Goal: Task Accomplishment & Management: Manage account settings

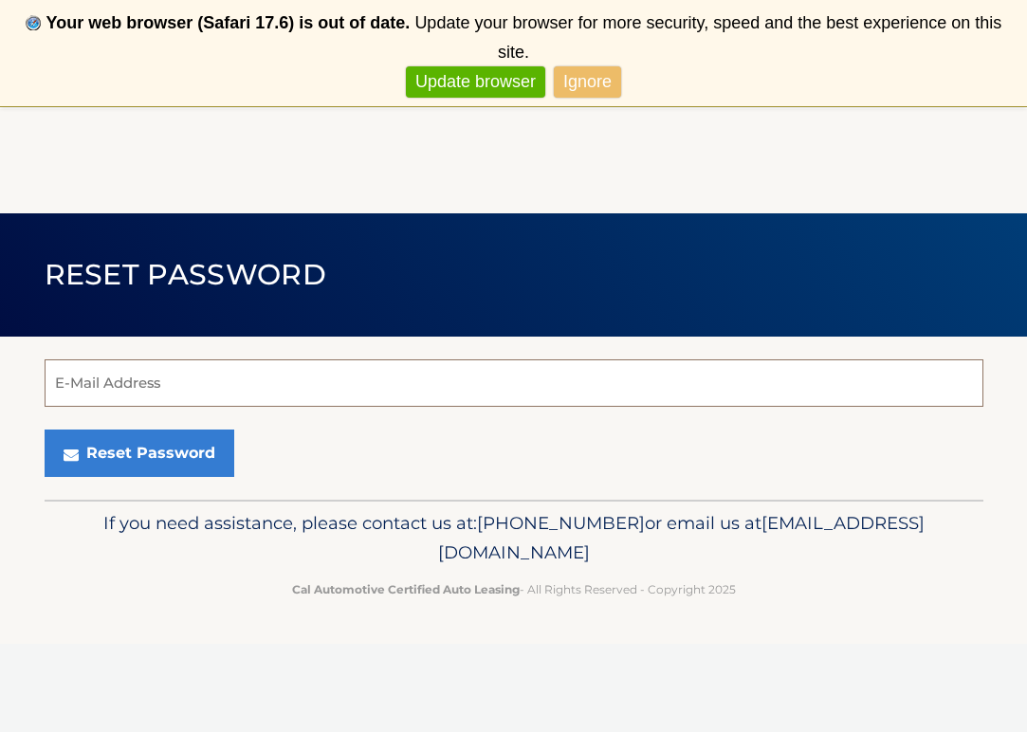
click at [166, 387] on input "E-Mail Address" at bounding box center [514, 383] width 939 height 47
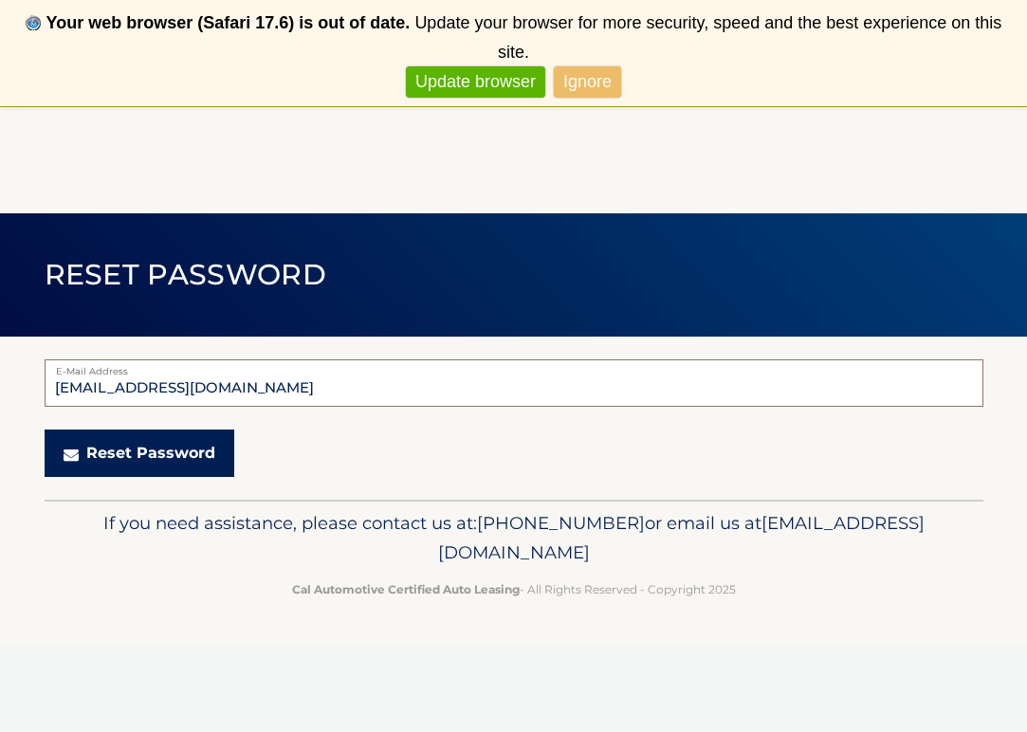
type input "katiejane143@gmail.com"
click at [157, 442] on button "Reset Password" at bounding box center [140, 453] width 190 height 47
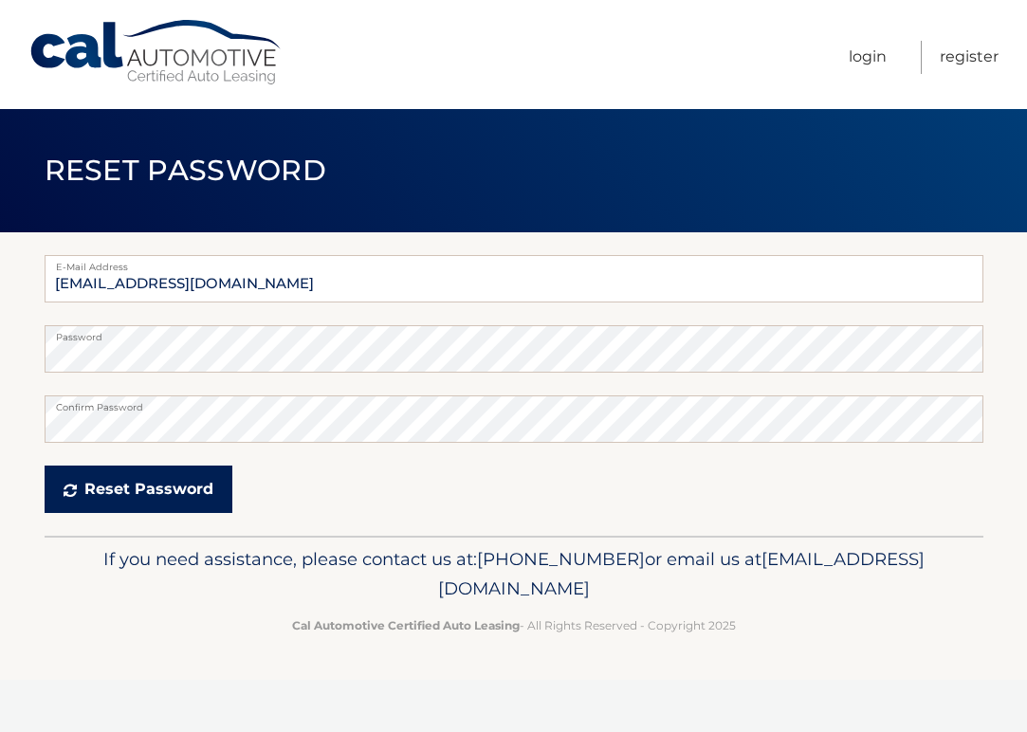
click at [200, 483] on button "Reset Password" at bounding box center [139, 489] width 188 height 47
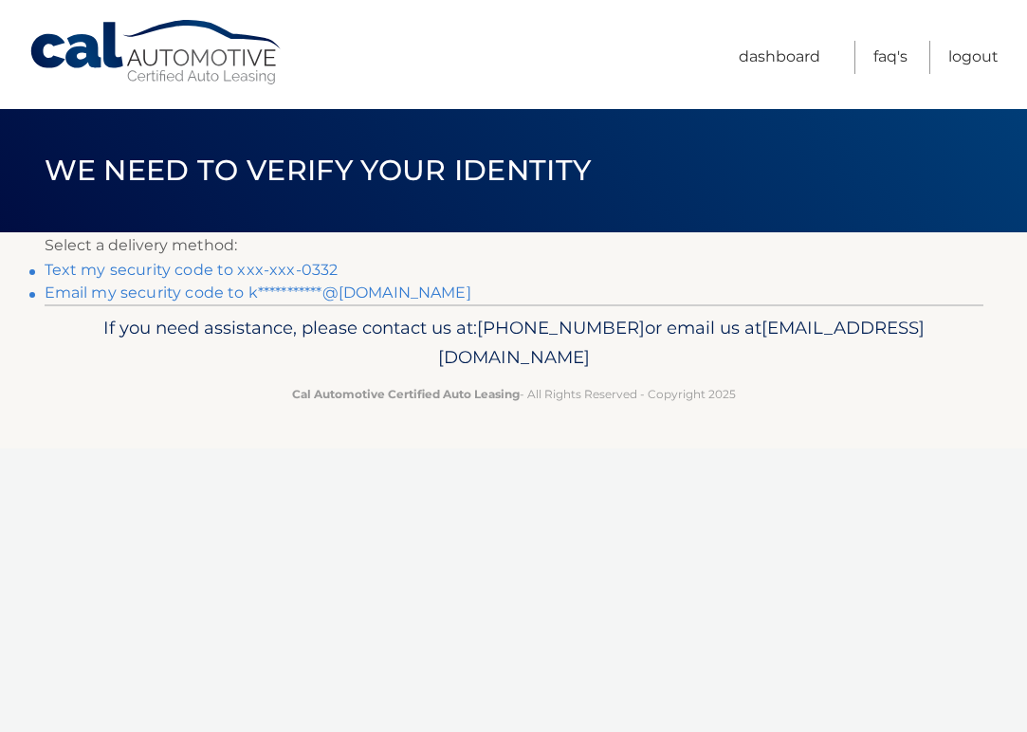
click at [267, 271] on link "Text my security code to xxx-xxx-0332" at bounding box center [192, 270] width 294 height 18
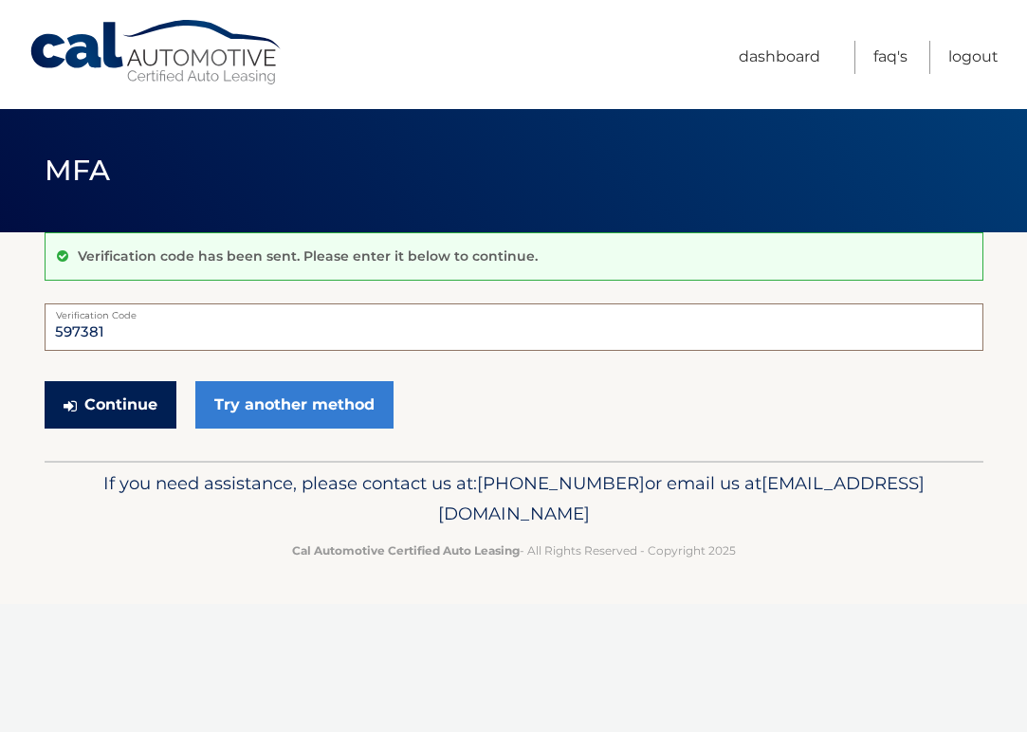
type input "597381"
click at [138, 405] on button "Continue" at bounding box center [111, 404] width 132 height 47
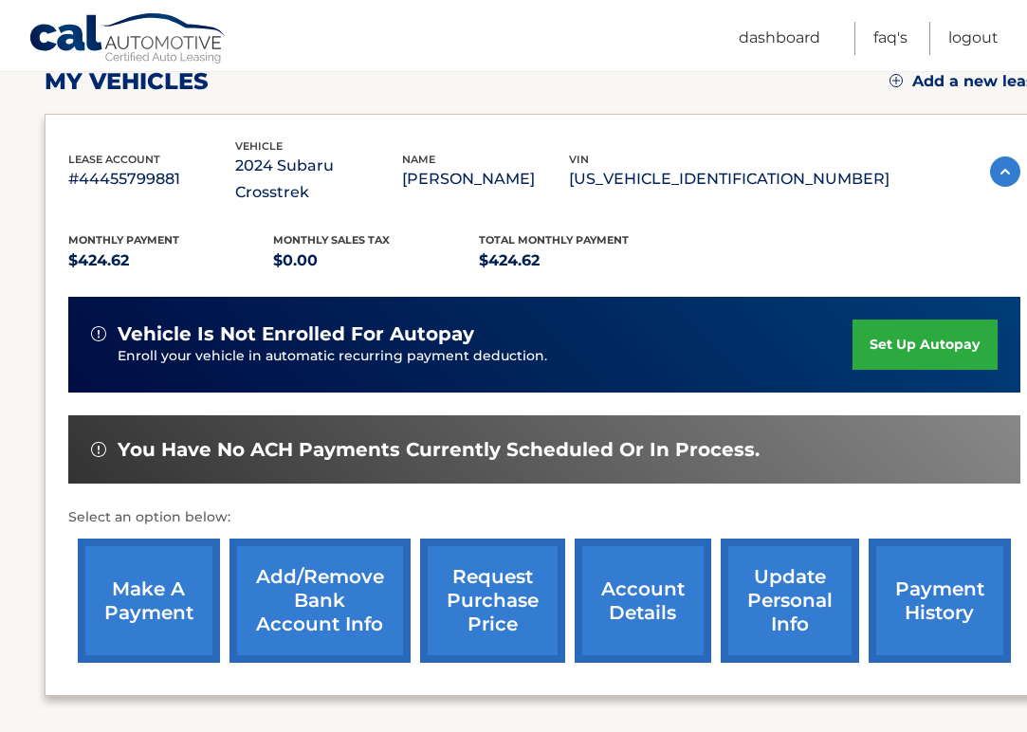
scroll to position [310, 0]
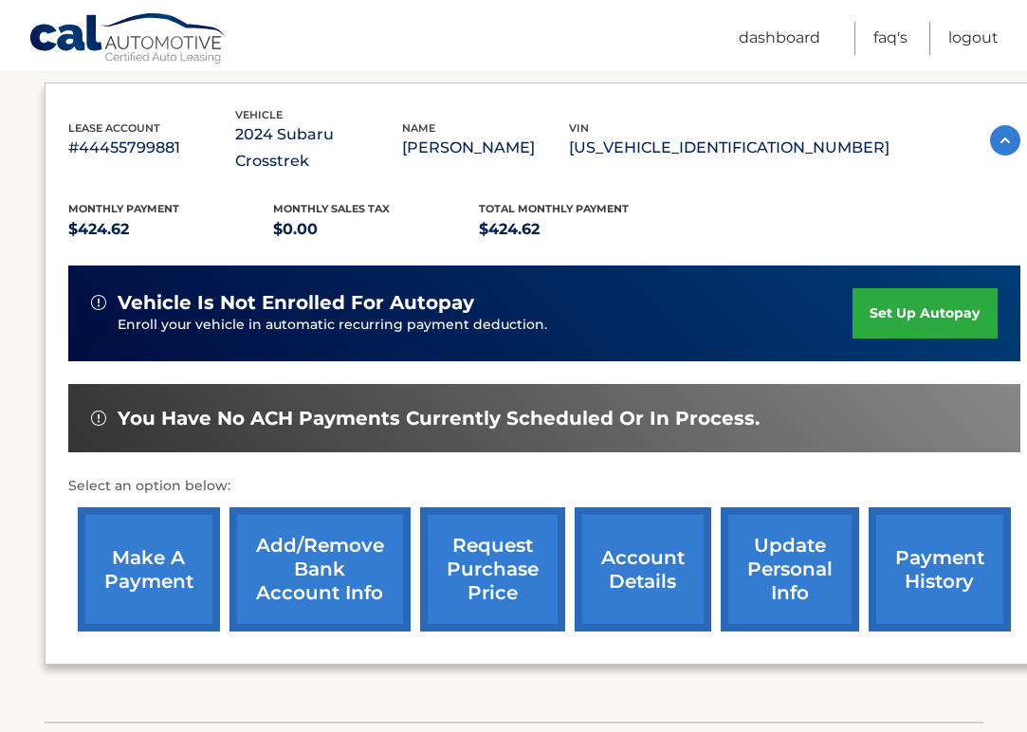
click at [187, 534] on link "make a payment" at bounding box center [149, 570] width 142 height 124
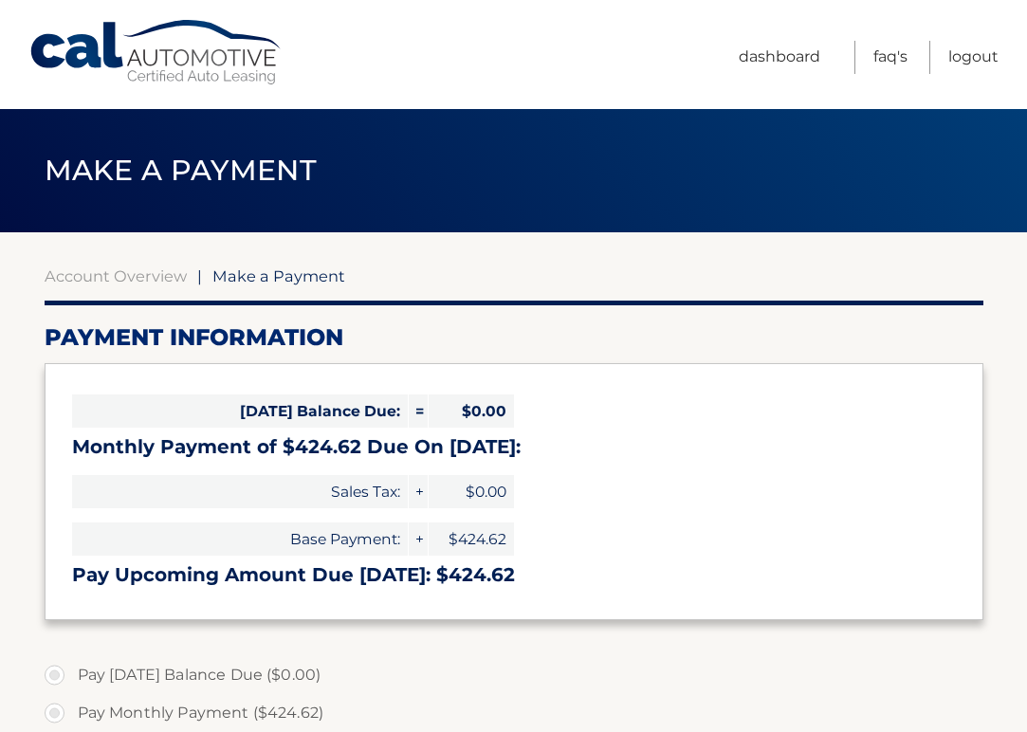
select select "YjY2OGQ0MTUtNzQ2MS00NWM0LThkZTEtMWRjZmQ5NDliMDUy"
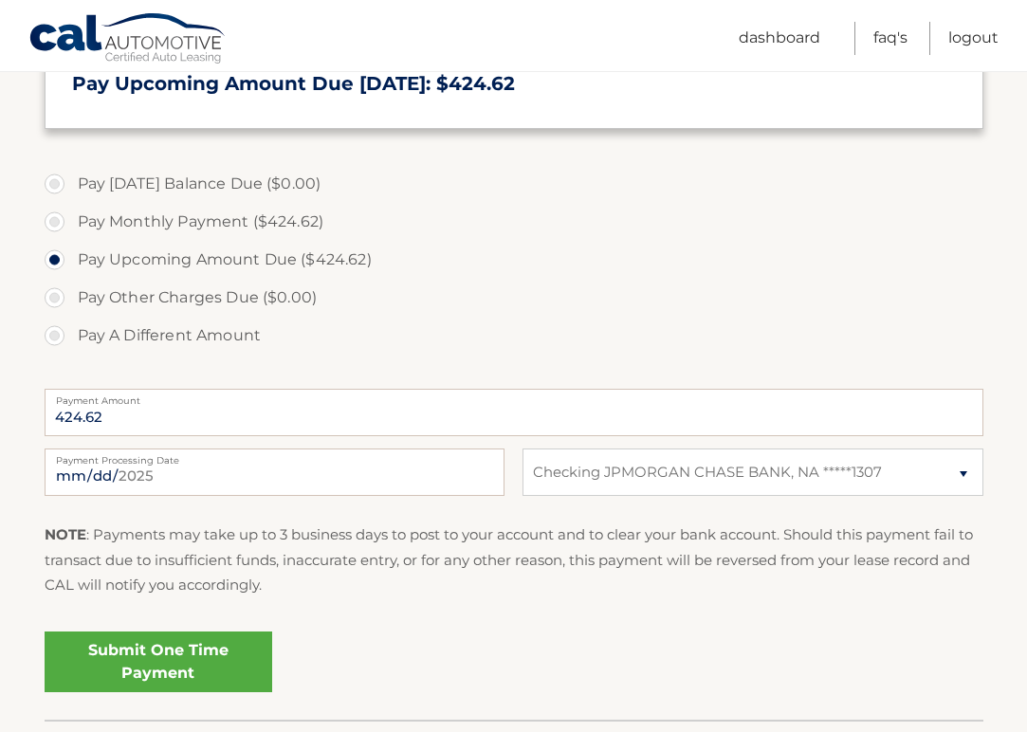
scroll to position [506, 0]
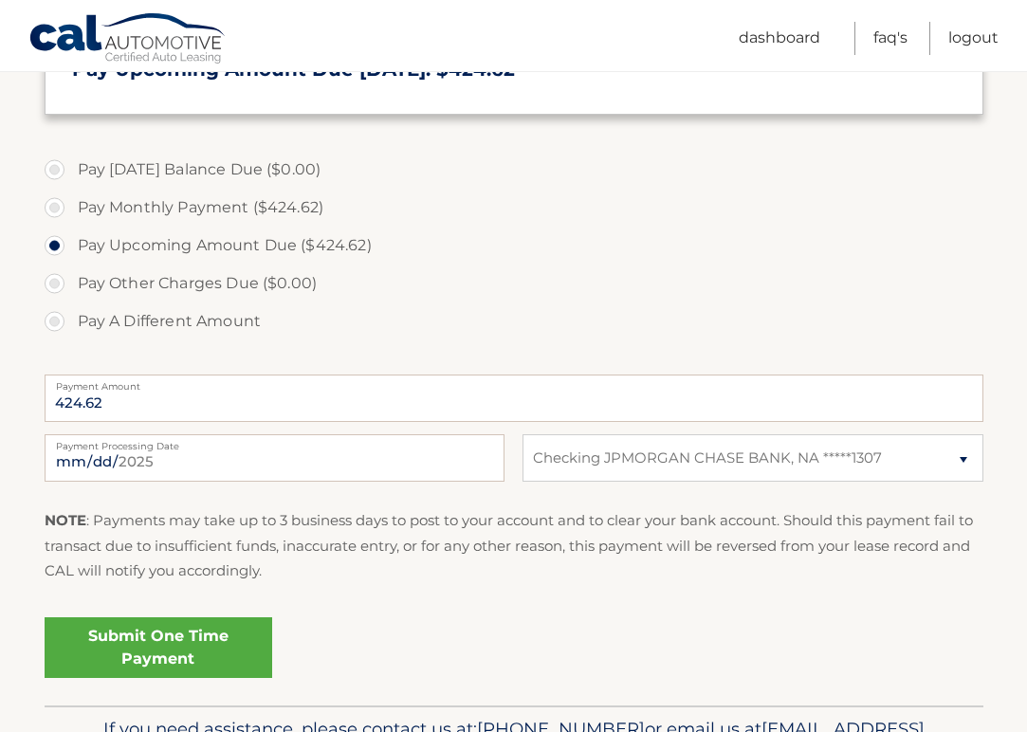
click at [167, 622] on link "Submit One Time Payment" at bounding box center [159, 648] width 228 height 61
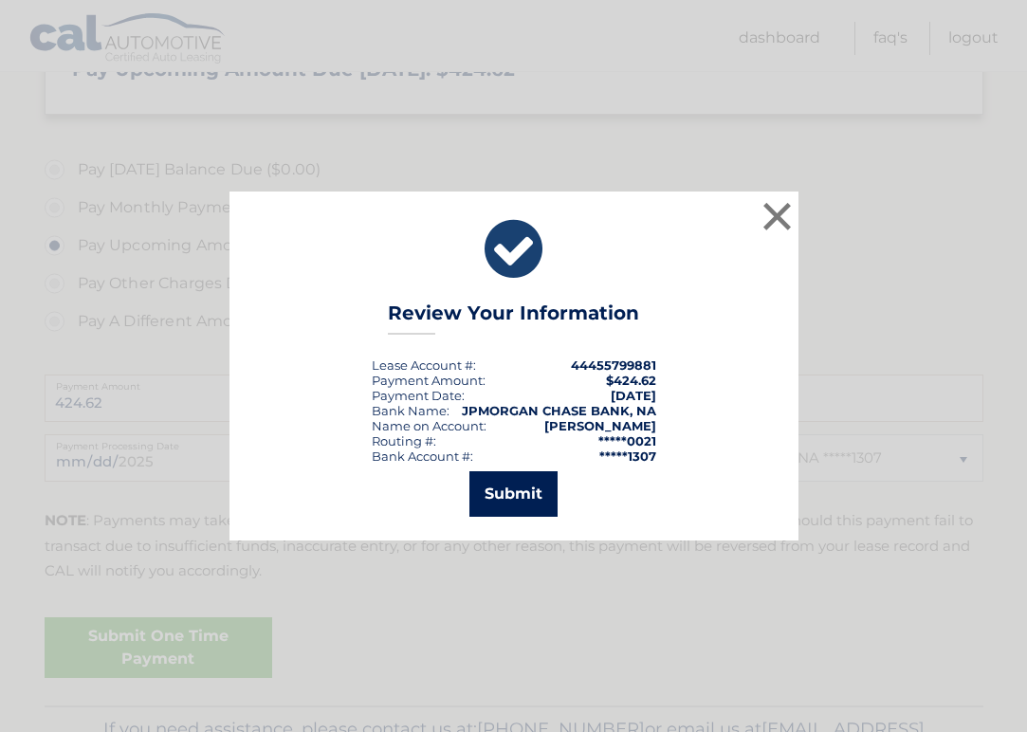
click at [507, 495] on button "Submit" at bounding box center [514, 495] width 88 height 46
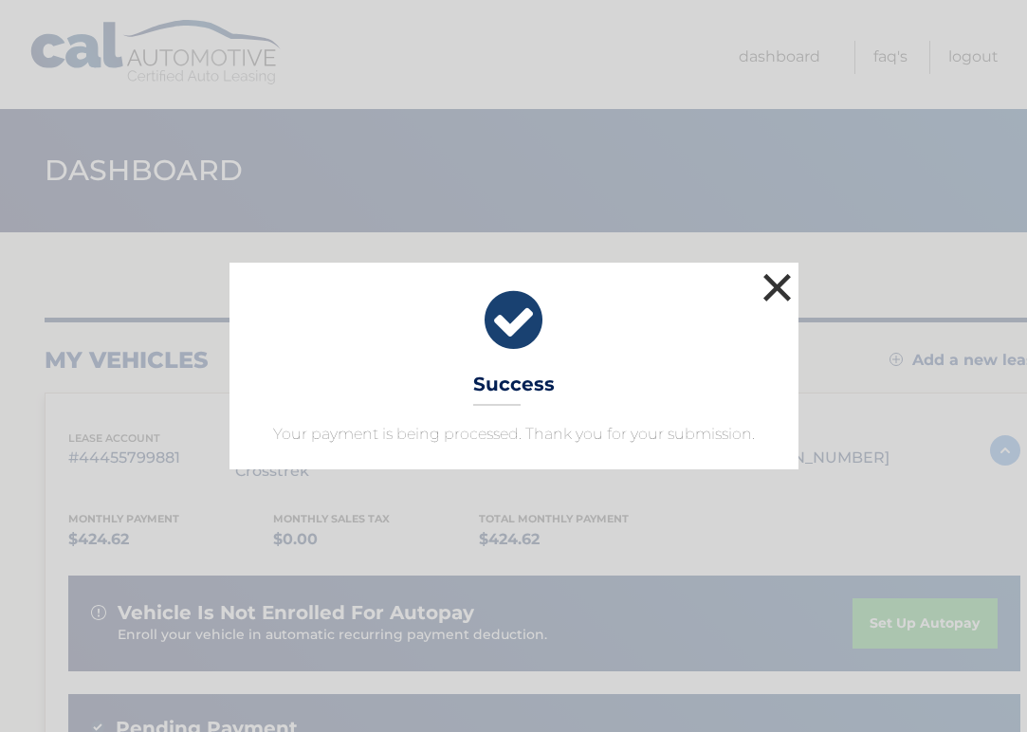
click at [777, 276] on button "×" at bounding box center [778, 287] width 38 height 38
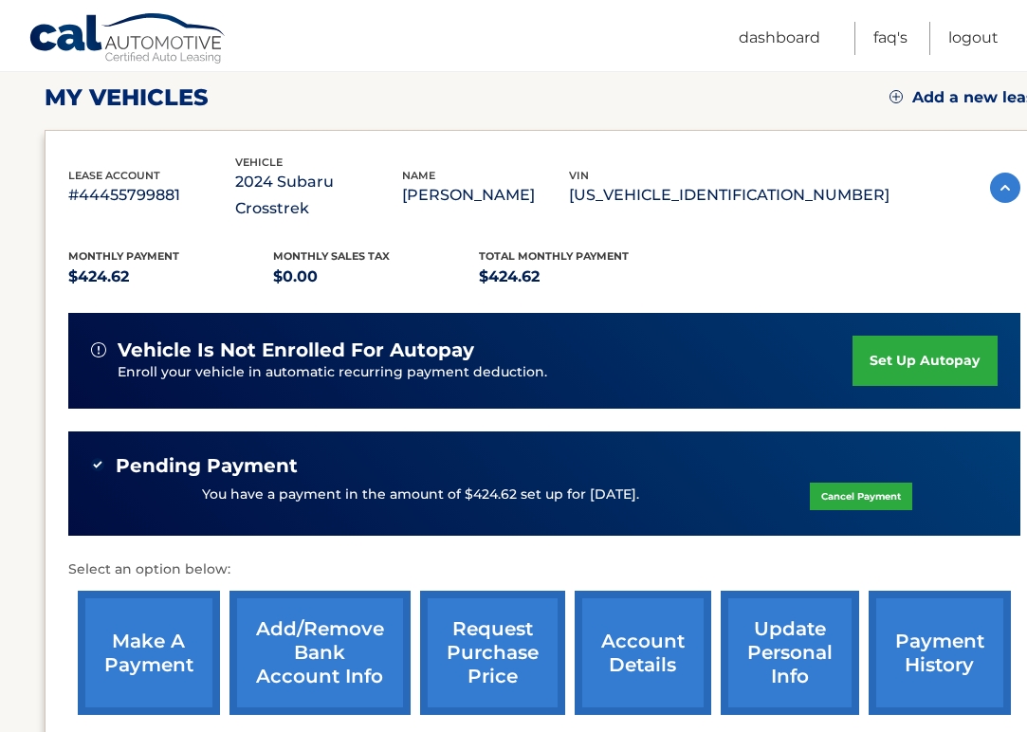
scroll to position [266, 0]
